Goal: Task Accomplishment & Management: Complete application form

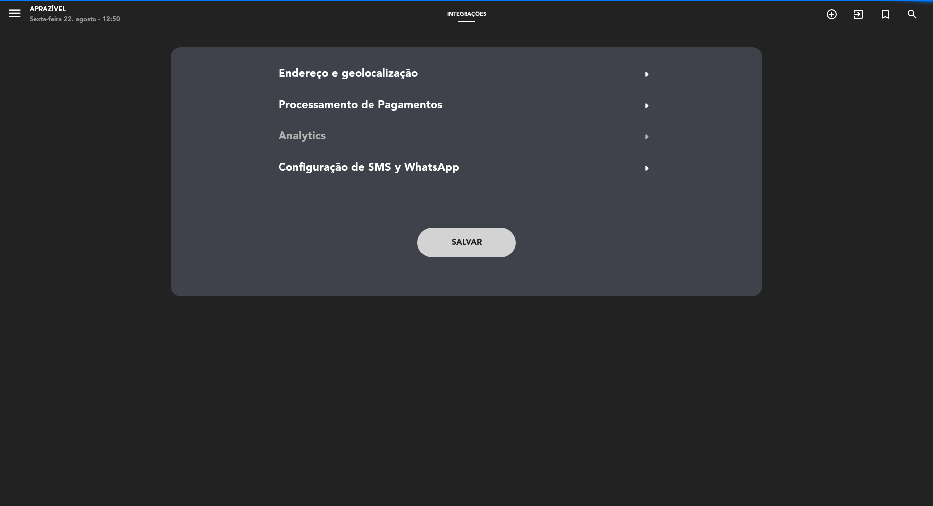
click at [323, 132] on button "Analytics arrow_right" at bounding box center [467, 136] width 382 height 19
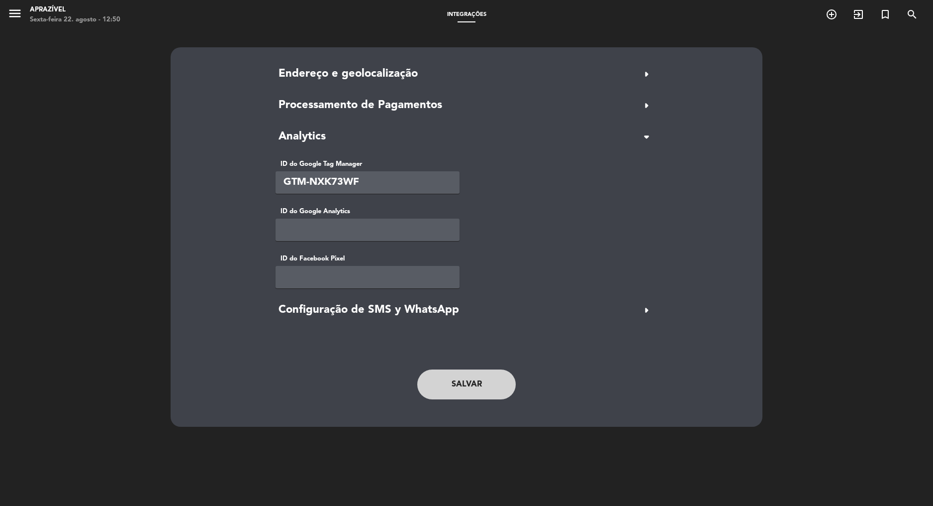
paste input "812338212229968"
type input "812338212229968"
click at [479, 378] on button "Salvar" at bounding box center [466, 384] width 99 height 30
click at [399, 76] on span "Endereço e geolocalização" at bounding box center [348, 74] width 139 height 18
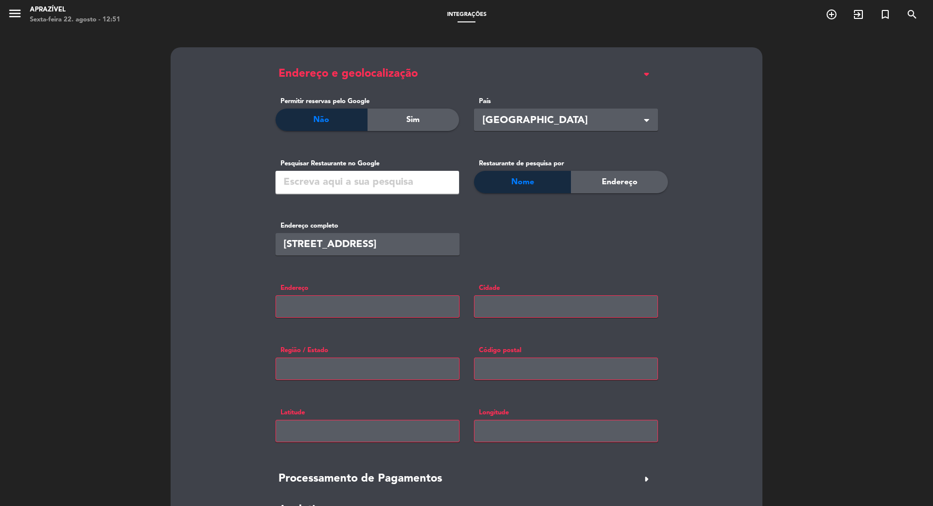
click at [363, 314] on input "text" at bounding box center [368, 306] width 184 height 22
click at [325, 308] on input "text" at bounding box center [368, 306] width 184 height 22
paste input "R. [STREET_ADDRESS]"
type input "R. [STREET_ADDRESS]"
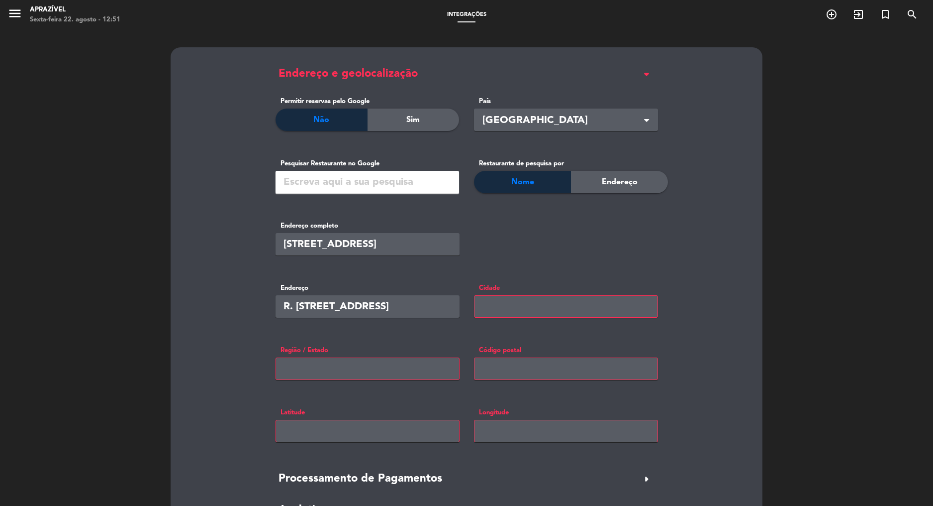
scroll to position [0, 0]
click at [502, 309] on input "text" at bounding box center [566, 306] width 184 height 22
type input "[GEOGRAPHIC_DATA]"
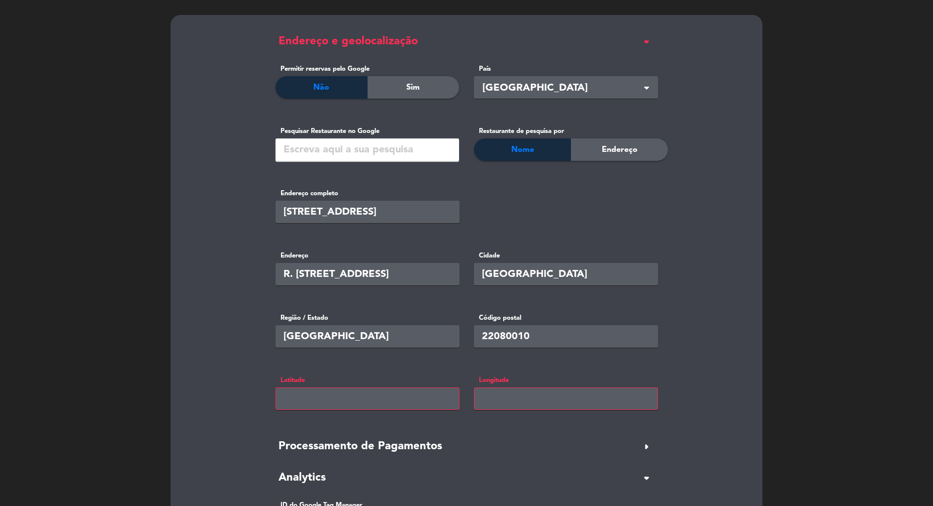
scroll to position [50, 0]
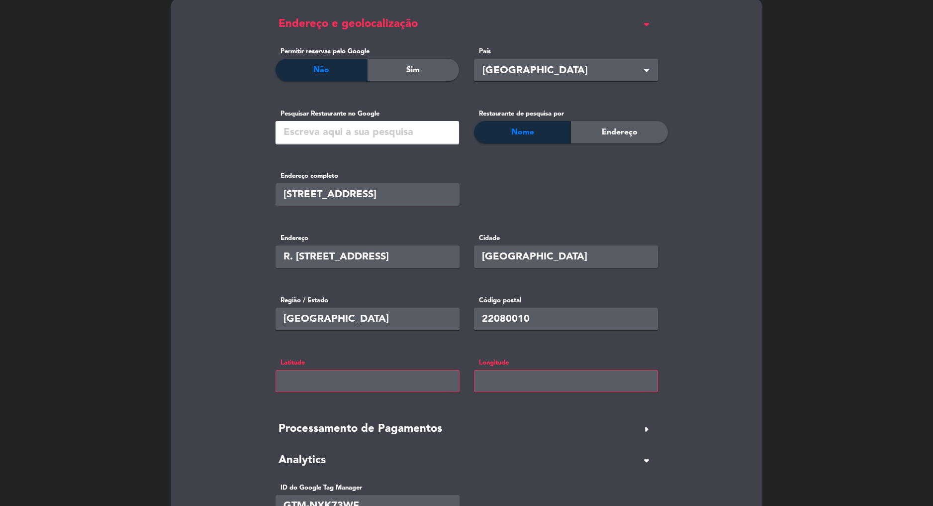
click at [414, 387] on input "text" at bounding box center [368, 381] width 184 height 22
click at [548, 315] on input "22080010" at bounding box center [566, 319] width 184 height 22
paste input "0241-27"
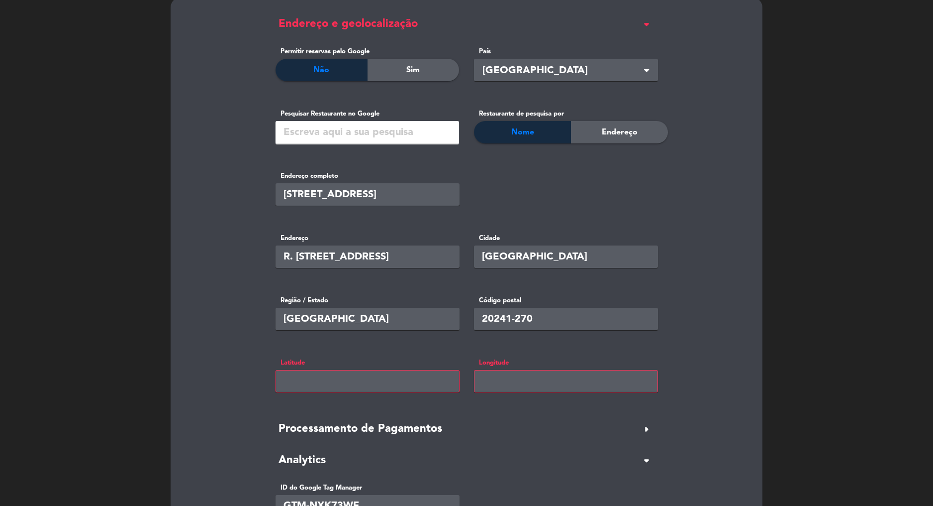
type input "20241-270"
click at [376, 380] on input "text" at bounding box center [368, 381] width 184 height 22
click at [355, 382] on input "text" at bounding box center [368, 381] width 184 height 22
paste input "-22.92206"
type input "-22.92206"
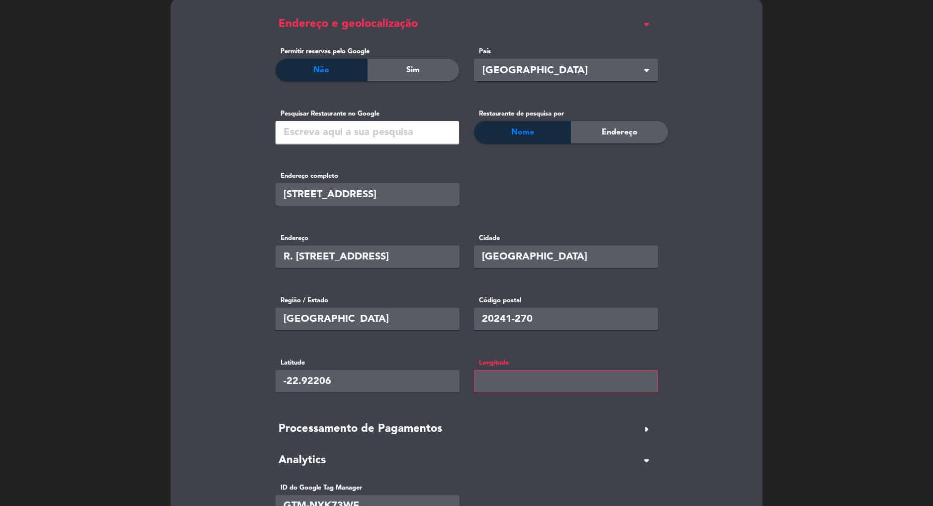
click at [509, 383] on input "text" at bounding box center [566, 381] width 184 height 22
paste input "-43.18985"
type input "-43.18985"
click at [657, 342] on div "Código postal 20241-270" at bounding box center [566, 320] width 199 height 50
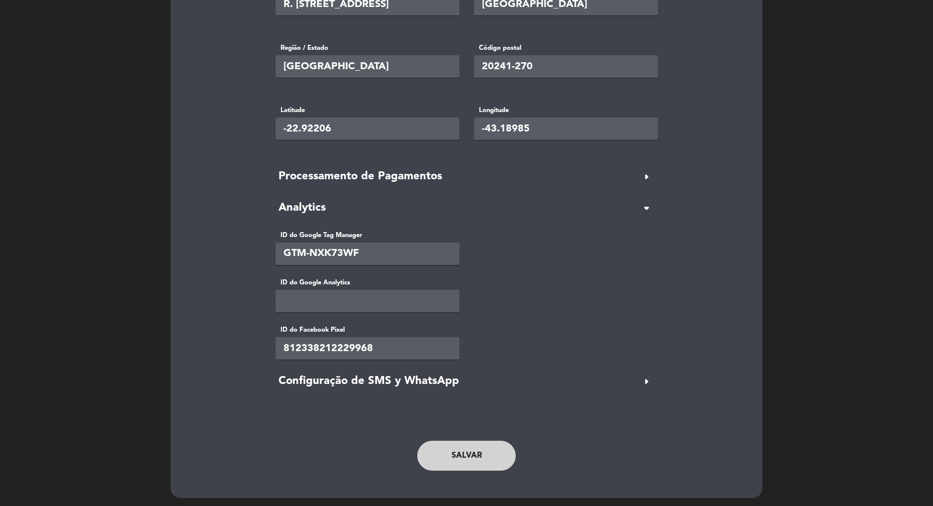
scroll to position [304, 0]
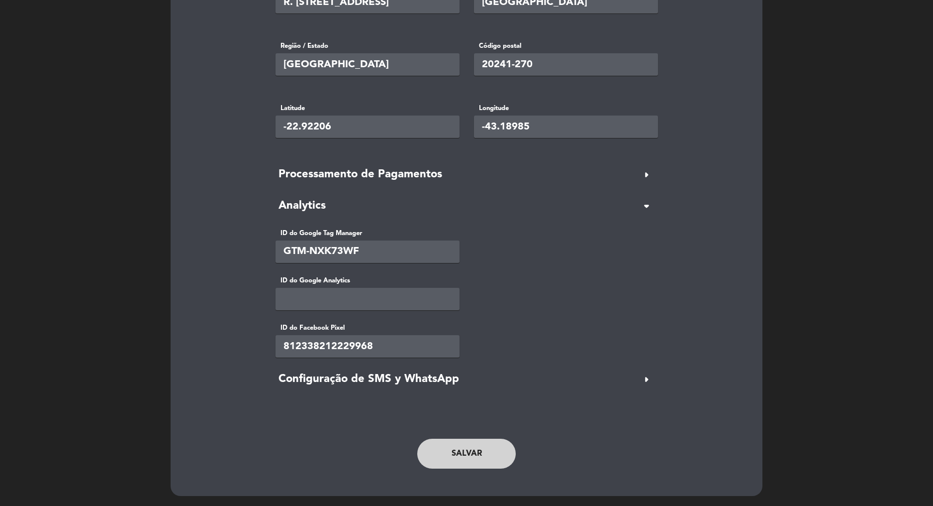
click at [467, 450] on button "Salvar" at bounding box center [466, 453] width 99 height 30
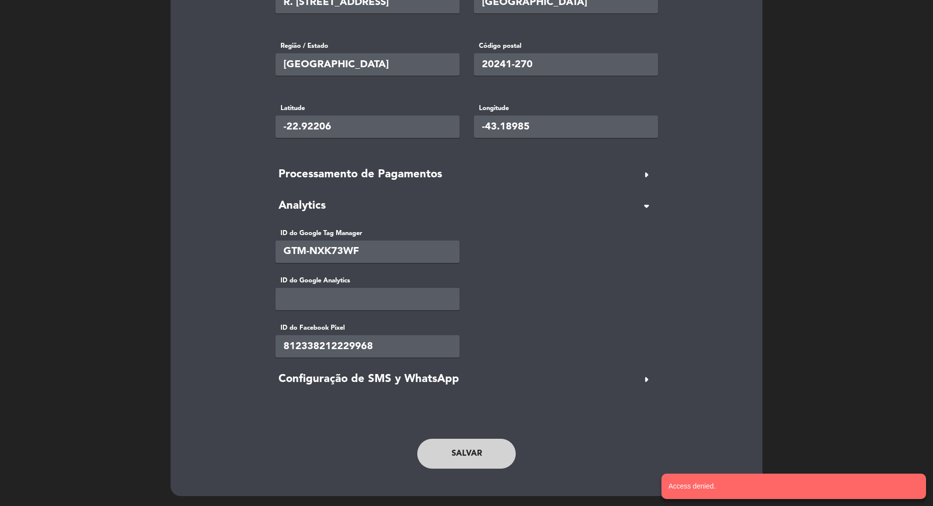
click at [472, 456] on button "Salvar" at bounding box center [466, 453] width 99 height 30
